Goal: Information Seeking & Learning: Understand process/instructions

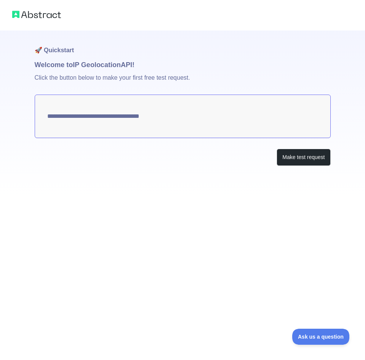
type textarea "**********"
drag, startPoint x: 43, startPoint y: 120, endPoint x: 219, endPoint y: 118, distance: 175.7
click at [219, 118] on textarea "**********" at bounding box center [183, 115] width 296 height 43
drag, startPoint x: 248, startPoint y: 113, endPoint x: 175, endPoint y: 121, distance: 73.6
click at [175, 121] on textarea "**********" at bounding box center [183, 115] width 296 height 43
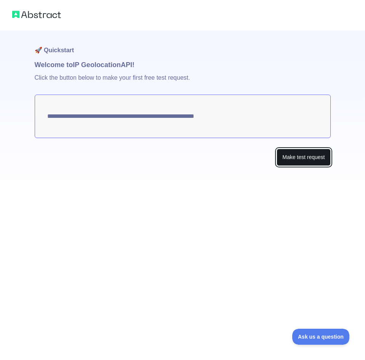
click at [294, 154] on button "Make test request" at bounding box center [304, 157] width 54 height 17
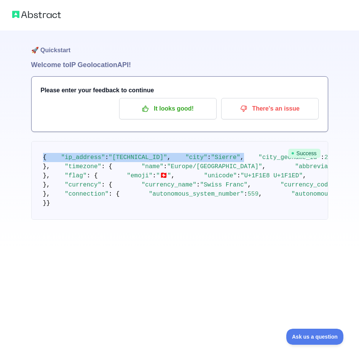
drag, startPoint x: 28, startPoint y: 150, endPoint x: 143, endPoint y: 176, distance: 118.2
click at [115, 174] on div "🚀 Quickstart Welcome to IP Geolocation API! Please enter your feedback to conti…" at bounding box center [179, 125] width 359 height 250
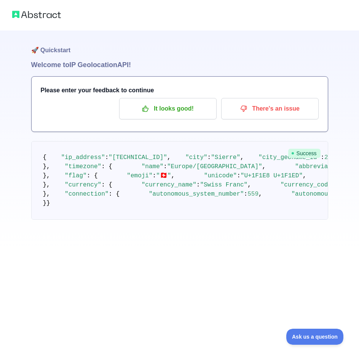
click at [174, 181] on pre "{ "ip_address" : "[TECHNICAL_ID]" , "city" : "Sierre" , "city_geoname_id" : 265…" at bounding box center [179, 180] width 297 height 78
click at [181, 111] on p "It looks good!" at bounding box center [168, 108] width 86 height 13
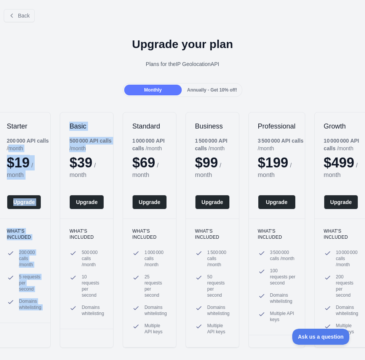
drag, startPoint x: 54, startPoint y: 142, endPoint x: 42, endPoint y: 132, distance: 16.3
click at [6, 146] on div "Starter 200 000 API calls / month $ 19 / month Upgrade What's included 200 000 …" at bounding box center [182, 229] width 365 height 251
click at [71, 127] on h2 "Basic" at bounding box center [86, 126] width 35 height 9
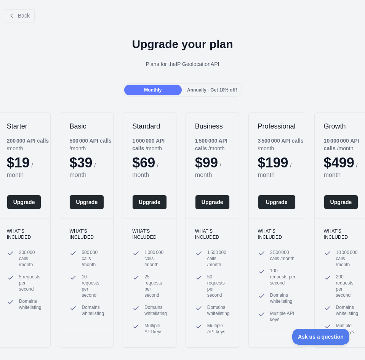
click at [185, 76] on div "Upgrade your plan Plans for the IP Geolocation API" at bounding box center [182, 55] width 365 height 55
click at [187, 82] on div "Upgrade your plan Plans for the IP Geolocation API" at bounding box center [182, 55] width 365 height 55
click at [177, 90] on div "Monthly" at bounding box center [153, 90] width 58 height 11
click at [205, 89] on span "Annually - Get 10% off!" at bounding box center [212, 89] width 50 height 5
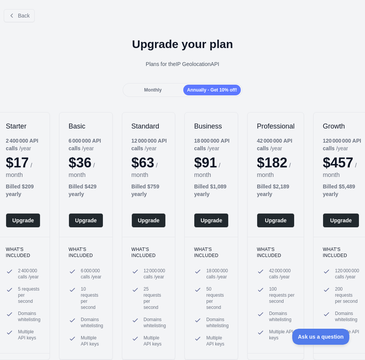
click at [147, 91] on span "Monthly" at bounding box center [153, 89] width 18 height 5
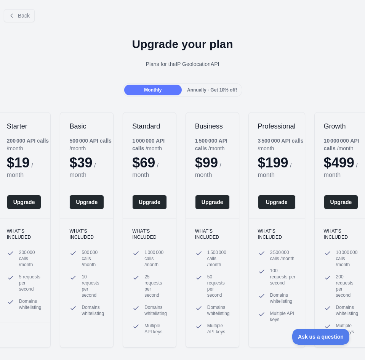
click at [207, 87] on span "Annually - Get 10% off!" at bounding box center [212, 89] width 50 height 5
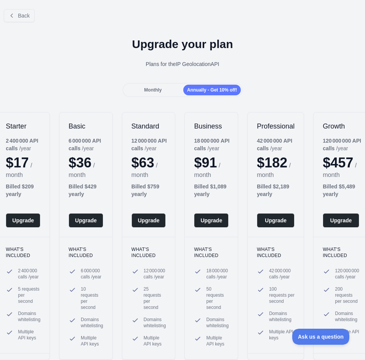
click at [136, 89] on div "Monthly" at bounding box center [153, 90] width 58 height 11
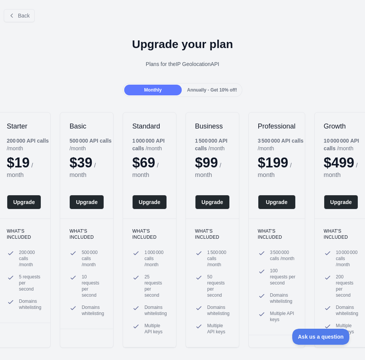
click at [201, 85] on div "Annually - Get 10% off!" at bounding box center [212, 90] width 58 height 11
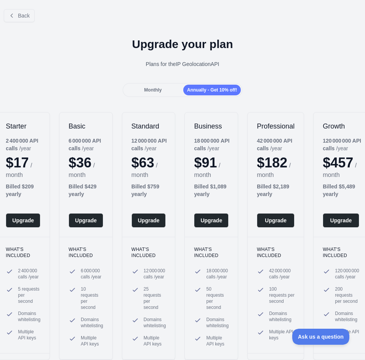
click at [155, 91] on span "Monthly" at bounding box center [153, 89] width 18 height 5
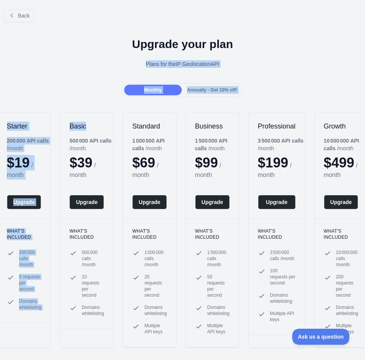
drag, startPoint x: 105, startPoint y: 98, endPoint x: 48, endPoint y: 74, distance: 61.3
click at [42, 78] on div "Back Upgrade your plan Plans for the IP Geolocation API Monthly Annually - Get …" at bounding box center [182, 192] width 365 height 378
click at [67, 66] on div "Plans for the IP Geolocation API" at bounding box center [182, 64] width 353 height 8
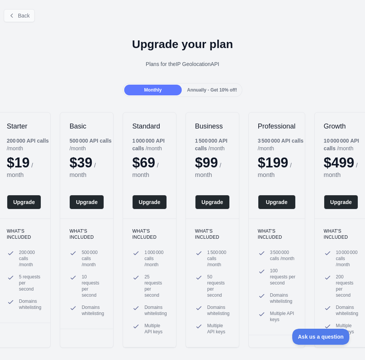
click at [12, 14] on div "Back" at bounding box center [182, 15] width 365 height 25
click at [22, 14] on span "Back" at bounding box center [24, 16] width 12 height 6
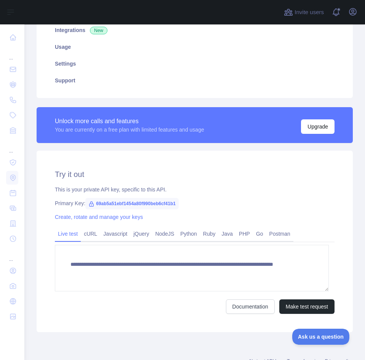
scroll to position [147, 0]
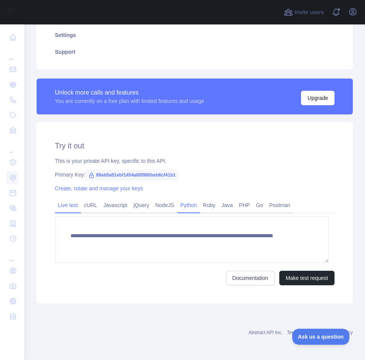
click at [194, 205] on link "Python" at bounding box center [188, 205] width 23 height 12
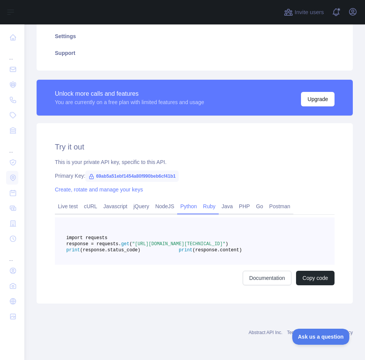
click at [209, 207] on link "Ruby" at bounding box center [209, 206] width 19 height 12
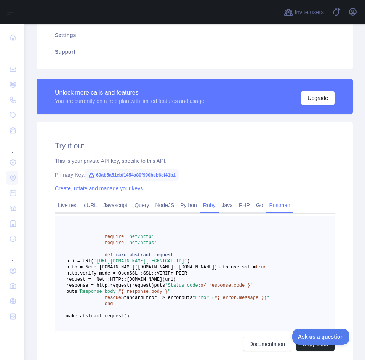
click at [266, 208] on link "Postman" at bounding box center [279, 205] width 27 height 12
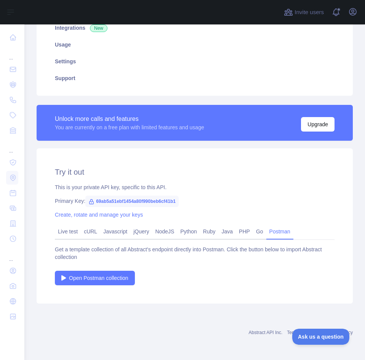
scroll to position [121, 0]
click at [107, 278] on span "Open Postman collection" at bounding box center [98, 278] width 59 height 8
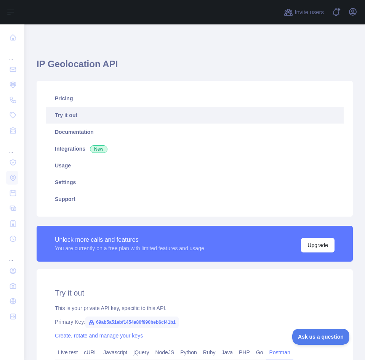
scroll to position [114, 0]
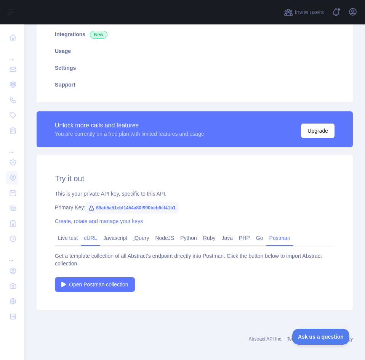
drag, startPoint x: 70, startPoint y: 235, endPoint x: 82, endPoint y: 238, distance: 11.8
click at [70, 235] on link "Live test" at bounding box center [68, 238] width 26 height 12
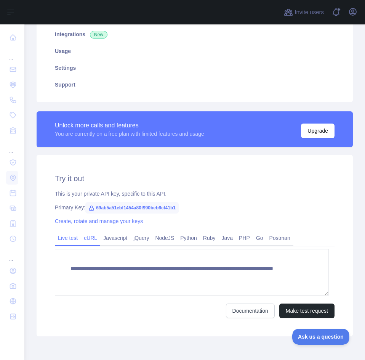
click at [94, 236] on link "cURL" at bounding box center [90, 238] width 19 height 12
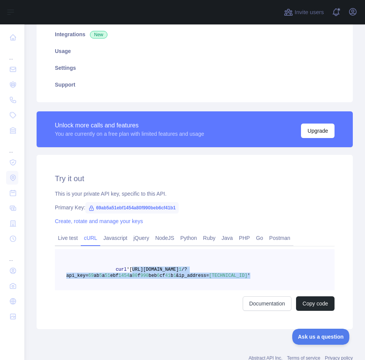
drag, startPoint x: 126, startPoint y: 271, endPoint x: 243, endPoint y: 276, distance: 116.3
click at [243, 276] on pre "curl '[URL][DOMAIN_NAME] 1 /?api_key= 69 ab 5 a 51 ebf 1454 a 80 f 990 beb 6 cf…" at bounding box center [195, 269] width 280 height 41
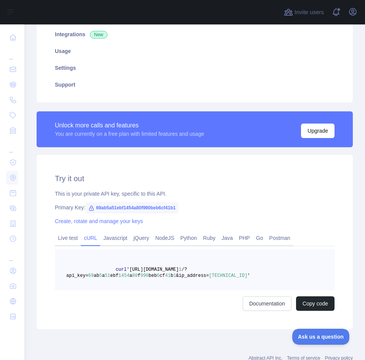
click at [219, 261] on pre "curl '[URL][DOMAIN_NAME] 1 /?api_key= 69 ab 5 a 51 ebf 1454 a 80 f 990 beb 6 cf…" at bounding box center [195, 269] width 280 height 41
drag, startPoint x: 126, startPoint y: 269, endPoint x: 228, endPoint y: 269, distance: 101.7
click at [228, 269] on span "curl '[URL][DOMAIN_NAME] 1 /?api_key= 69 ab 5 a 51 ebf 1454 a 80 f 990 beb 6 cf…" at bounding box center [158, 272] width 184 height 11
copy span "[URL][DOMAIN_NAME] 1"
drag, startPoint x: 86, startPoint y: 274, endPoint x: 166, endPoint y: 283, distance: 80.9
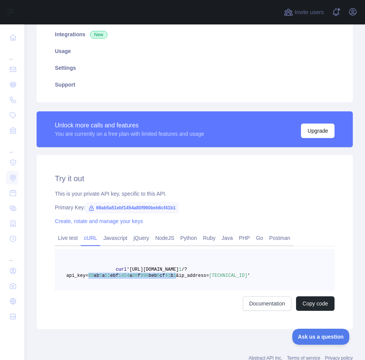
click at [166, 283] on pre "curl '[URL][DOMAIN_NAME] 1 /?api_key= 69 ab 5 a 51 ebf 1454 a 80 f 990 beb 6 cf…" at bounding box center [195, 269] width 280 height 41
copy span "69 ab 5 a 51 ebf 1454 a 80 f 990 beb 6 cf 41 b 1"
click at [187, 277] on span "&ip_address=" at bounding box center [192, 275] width 33 height 5
drag, startPoint x: 228, startPoint y: 275, endPoint x: 166, endPoint y: 274, distance: 61.7
click at [166, 274] on span "curl '[URL][DOMAIN_NAME] 1 /?api_key= 69 ab 5 a 51 ebf 1454 a 80 f 990 beb 6 cf…" at bounding box center [158, 272] width 184 height 11
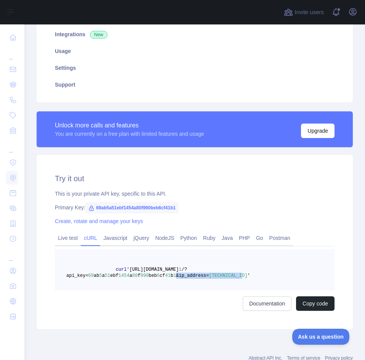
copy span "&ip_address= [TECHNICAL_ID]"
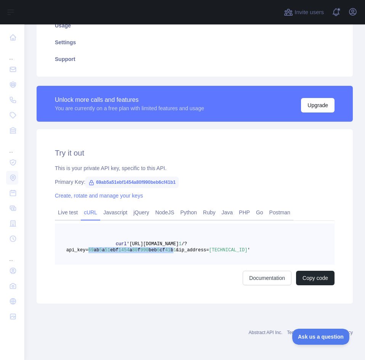
drag, startPoint x: 165, startPoint y: 250, endPoint x: 86, endPoint y: 252, distance: 78.5
click at [86, 252] on span "curl '[URL][DOMAIN_NAME] 1 /?api_key= 69 ab 5 a 51 ebf 1454 a 80 f 990 beb 6 cf…" at bounding box center [158, 246] width 184 height 11
copy span "69 ab 5 a 51 ebf 1454 a 80 f 990 beb 6 cf 41 b"
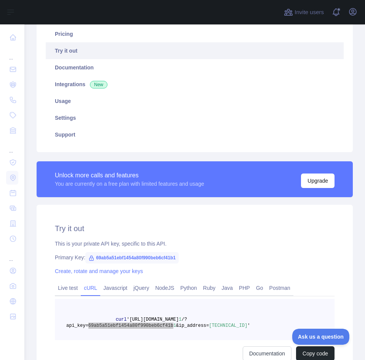
scroll to position [102, 0]
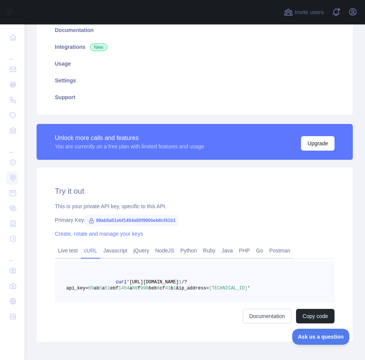
click at [143, 223] on span "69ab5a51ebf1454a80f990beb6cf41b1" at bounding box center [131, 220] width 93 height 11
click at [145, 221] on span "69ab5a51ebf1454a80f990beb6cf41b1" at bounding box center [131, 220] width 93 height 11
drag, startPoint x: 185, startPoint y: 219, endPoint x: 93, endPoint y: 221, distance: 91.5
click at [93, 221] on div "Primary Key: 69ab5a51ebf1454a80f990beb6cf41b1" at bounding box center [195, 220] width 280 height 8
copy span "69ab5a51ebf1454a80f990beb6cf41b1"
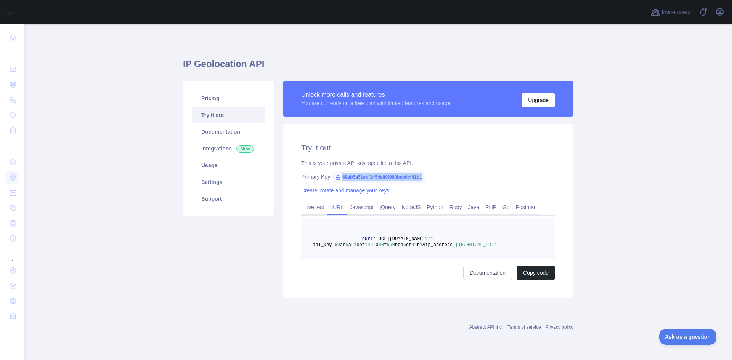
scroll to position [0, 0]
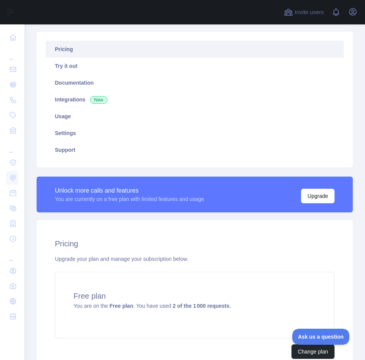
scroll to position [123, 0]
